Goal: Information Seeking & Learning: Understand process/instructions

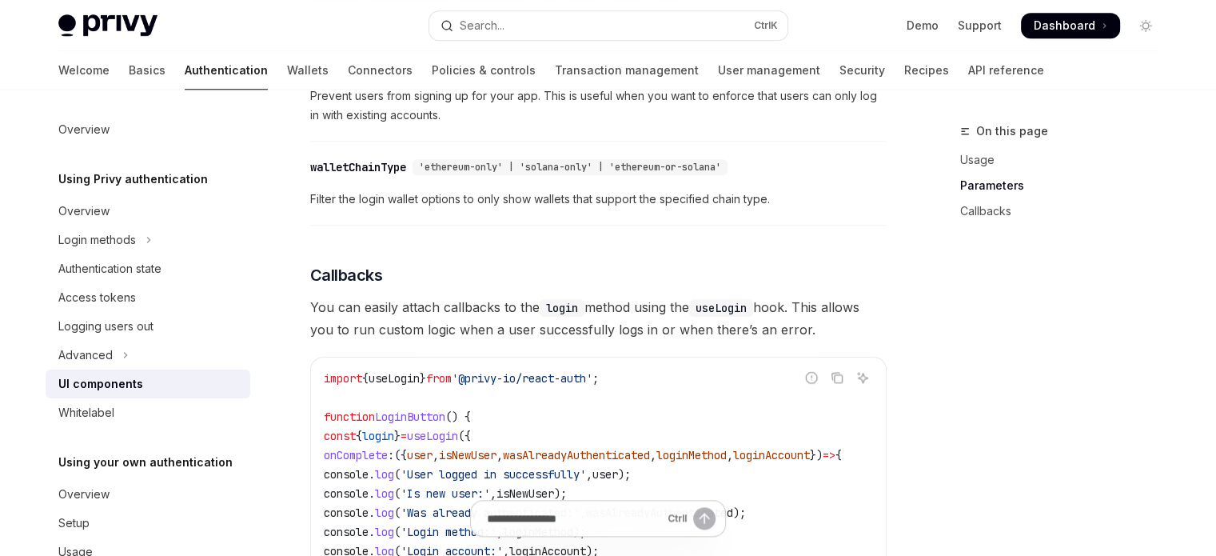
scroll to position [1759, 0]
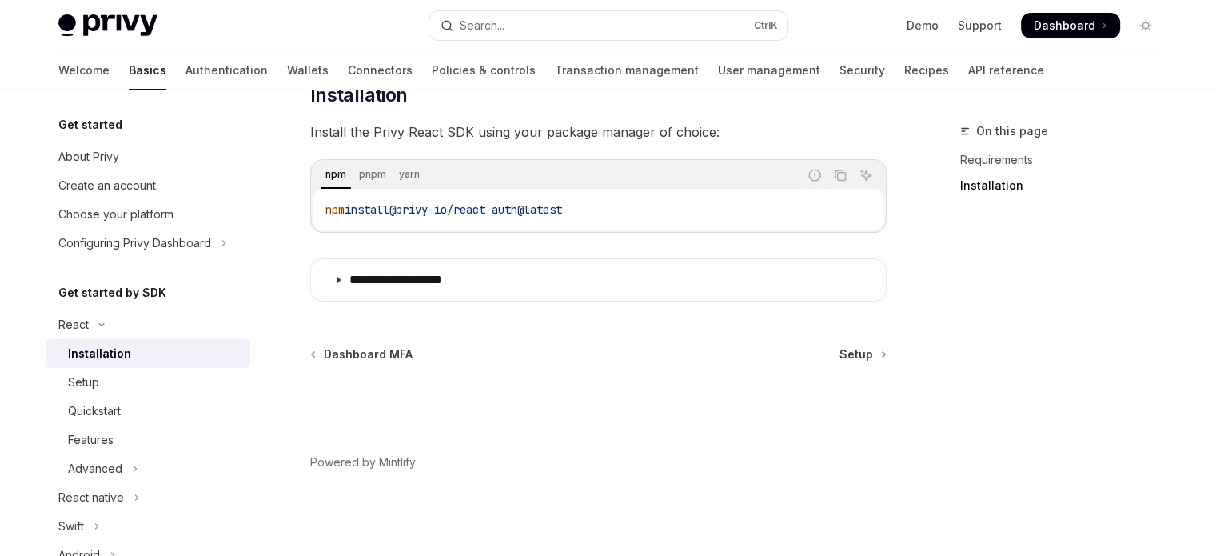
scroll to position [250, 0]
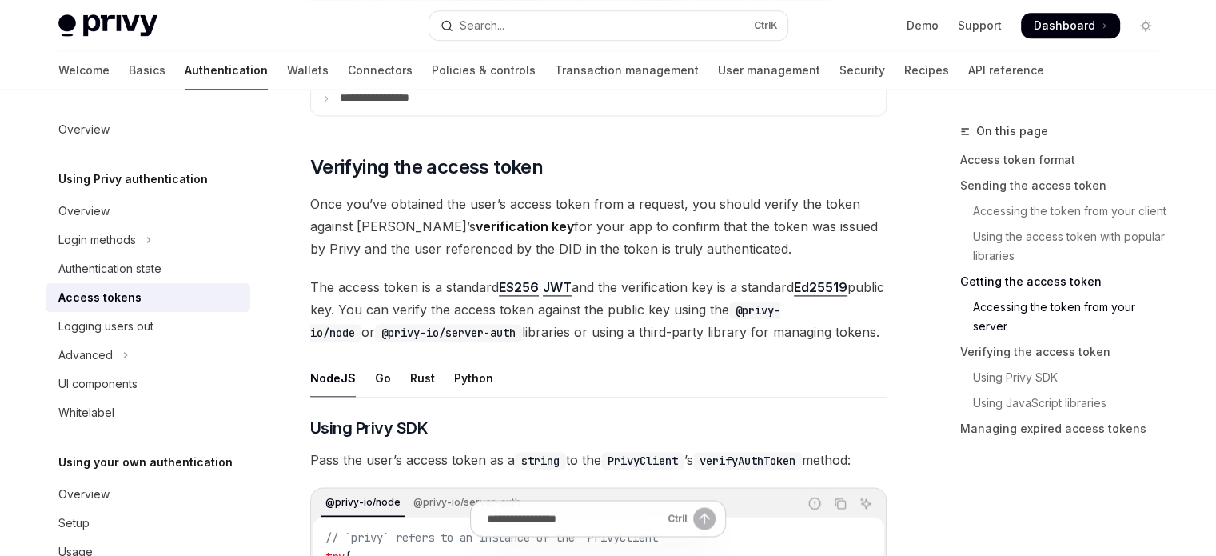
scroll to position [2250, 0]
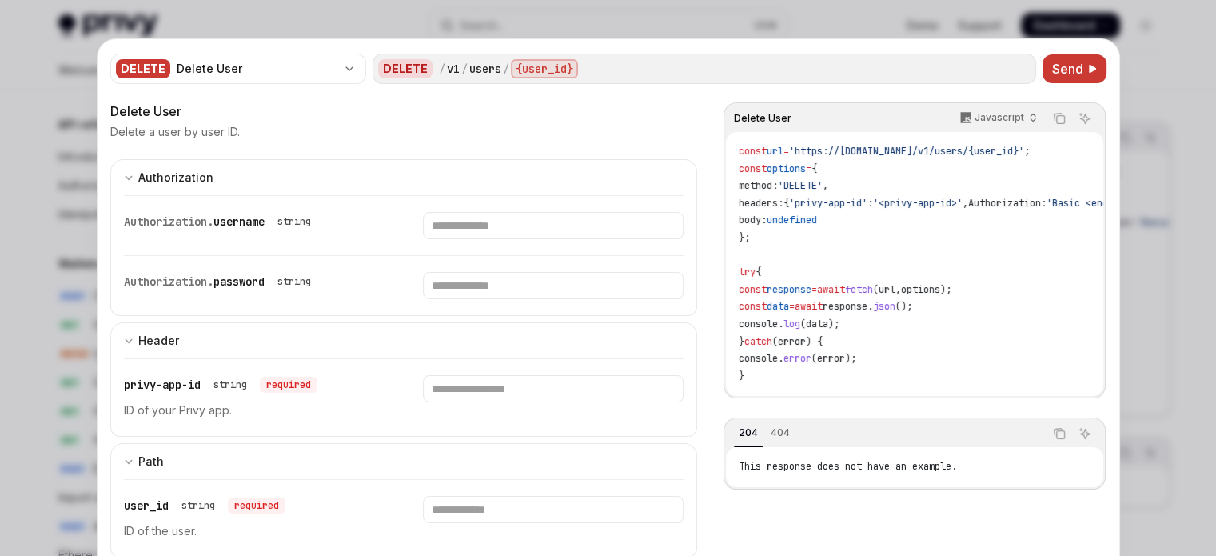
scroll to position [1125, 0]
